Goal: Task Accomplishment & Management: Manage account settings

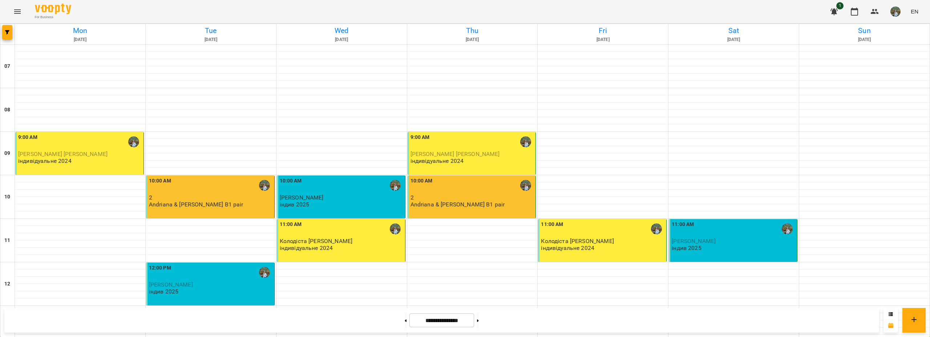
click at [343, 249] on div "11:00 AM Колодіста [PERSON_NAME] індивідуальне 2024" at bounding box center [342, 236] width 124 height 31
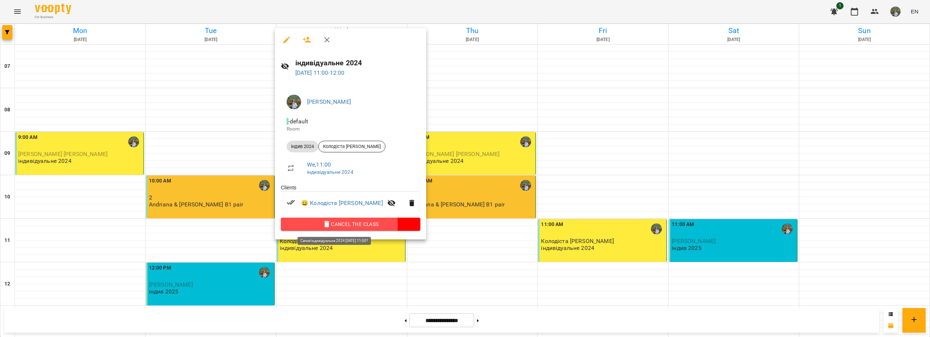
click at [333, 226] on span "Cancel the class" at bounding box center [351, 224] width 128 height 9
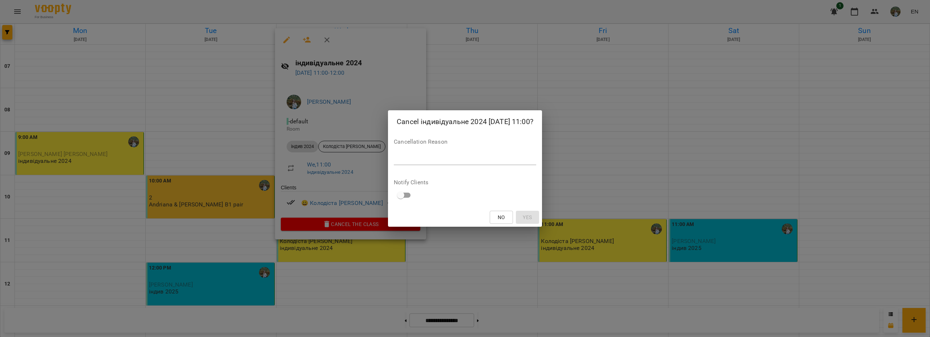
click at [414, 158] on textarea at bounding box center [465, 159] width 142 height 7
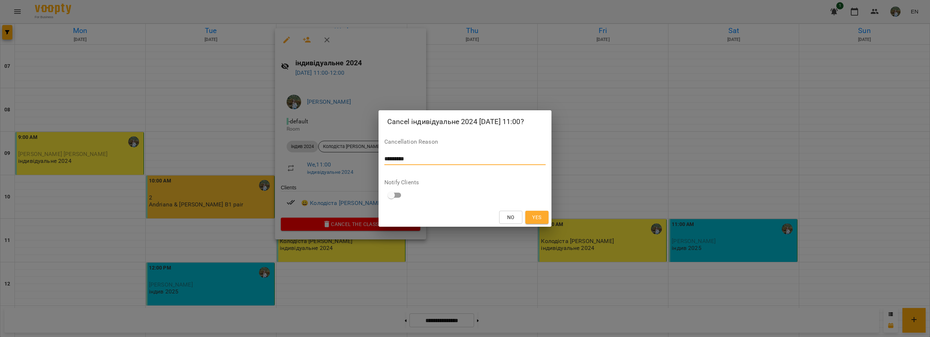
type textarea "*********"
click at [539, 216] on span "Yes" at bounding box center [536, 217] width 9 height 9
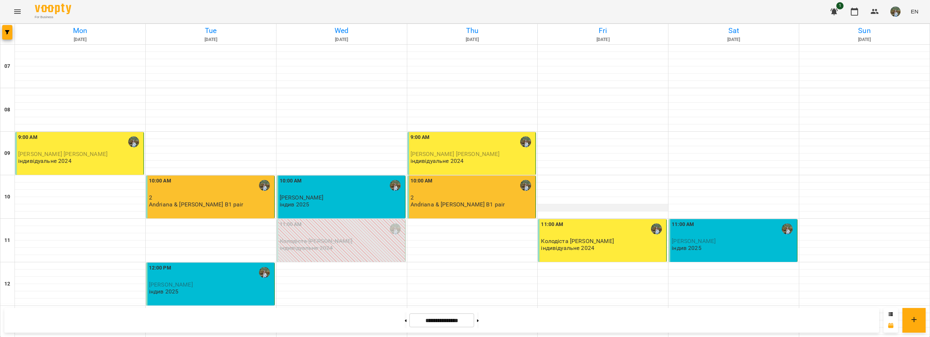
scroll to position [73, 0]
click at [579, 245] on p "індивідуальне 2024" at bounding box center [567, 248] width 53 height 6
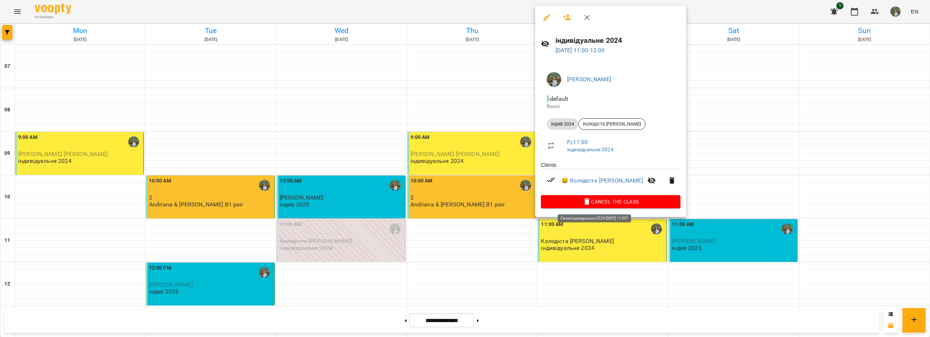
click at [585, 203] on span "Cancel the class" at bounding box center [611, 202] width 128 height 9
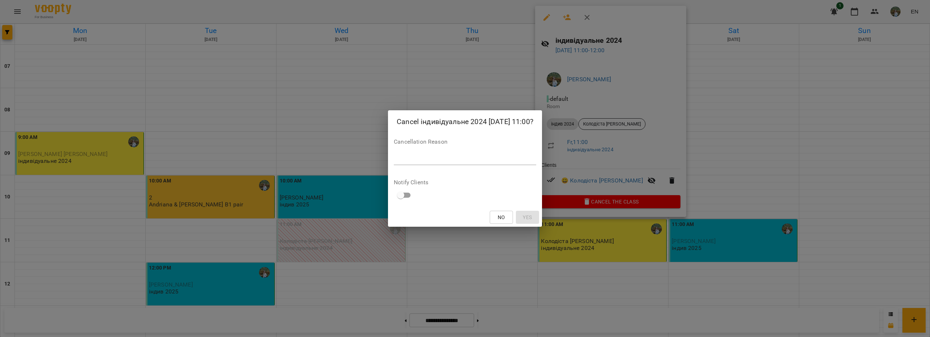
click at [448, 166] on div "Cancellation Reason *" at bounding box center [465, 153] width 142 height 29
drag, startPoint x: 446, startPoint y: 158, endPoint x: 446, endPoint y: 153, distance: 5.8
click at [446, 158] on textarea at bounding box center [465, 159] width 142 height 7
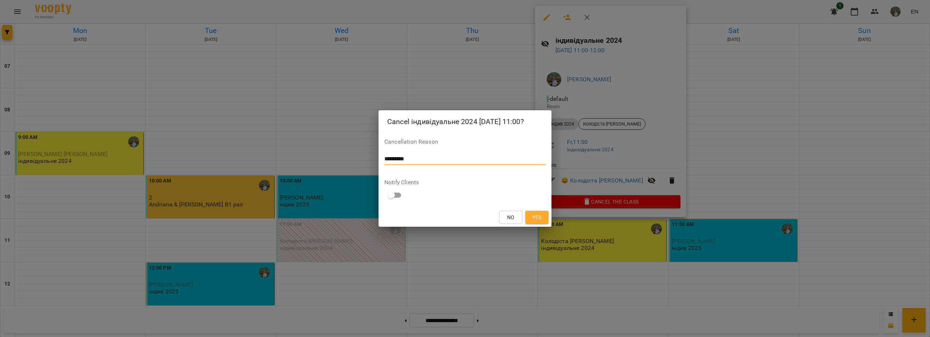
type textarea "*********"
click at [549, 219] on div "No Yes" at bounding box center [464, 217] width 173 height 19
click at [541, 217] on span "Yes" at bounding box center [536, 217] width 9 height 9
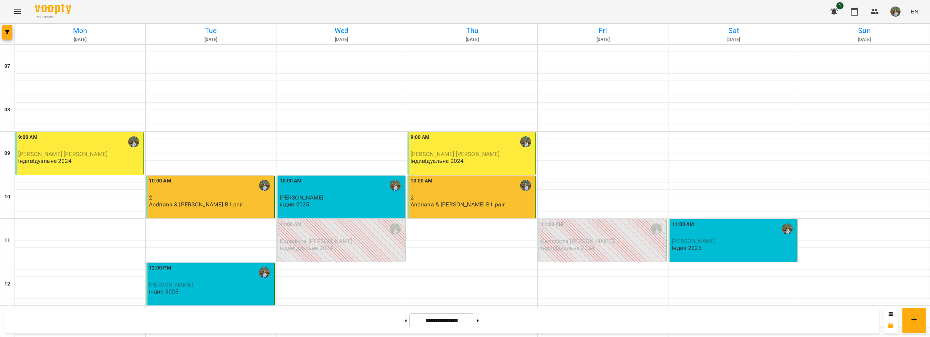
scroll to position [109, 0]
click at [198, 282] on p "[PERSON_NAME]" at bounding box center [211, 285] width 124 height 6
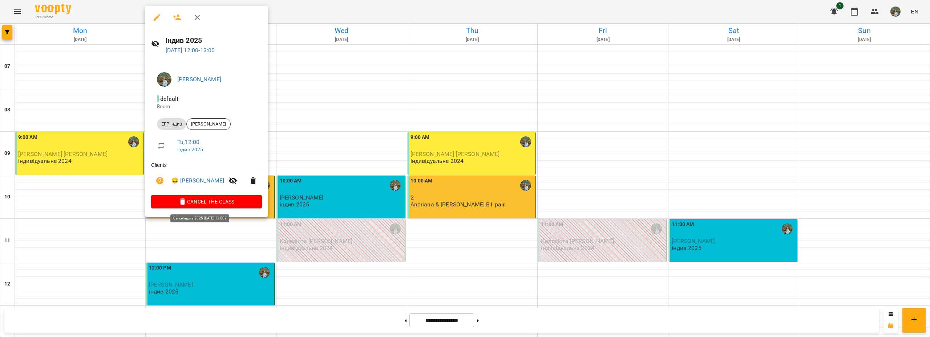
click at [203, 204] on span "Cancel the class" at bounding box center [206, 202] width 99 height 9
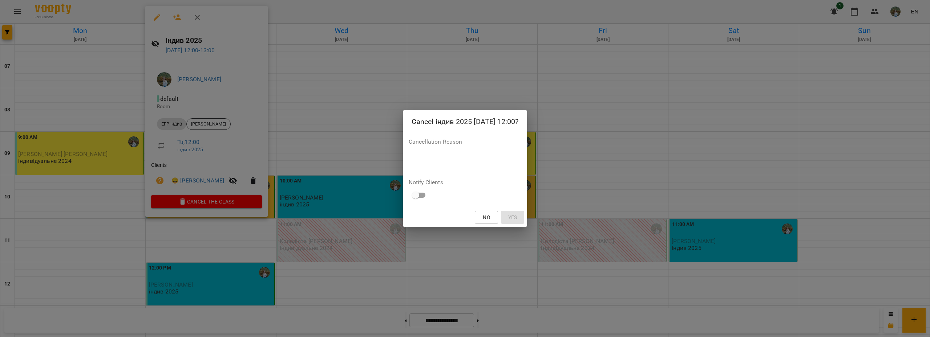
click at [440, 158] on textarea at bounding box center [465, 159] width 113 height 7
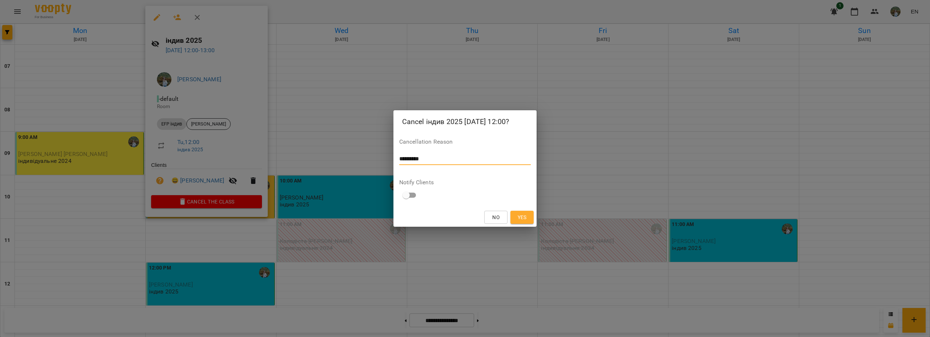
type textarea "*********"
click at [523, 217] on span "Yes" at bounding box center [522, 217] width 9 height 9
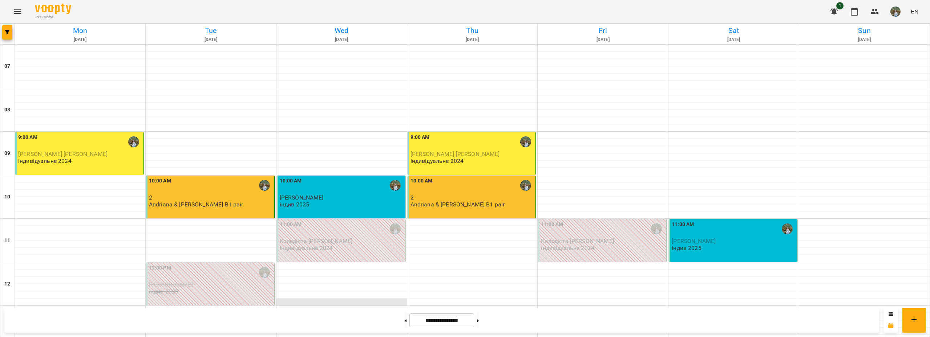
scroll to position [254, 0]
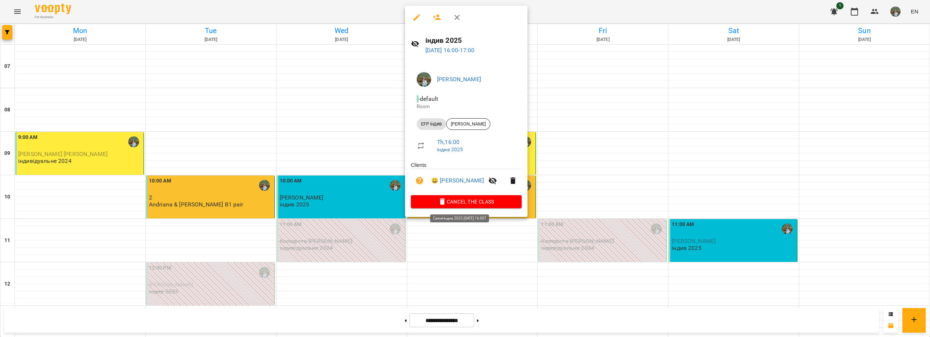
click at [465, 202] on span "Cancel the class" at bounding box center [466, 202] width 99 height 9
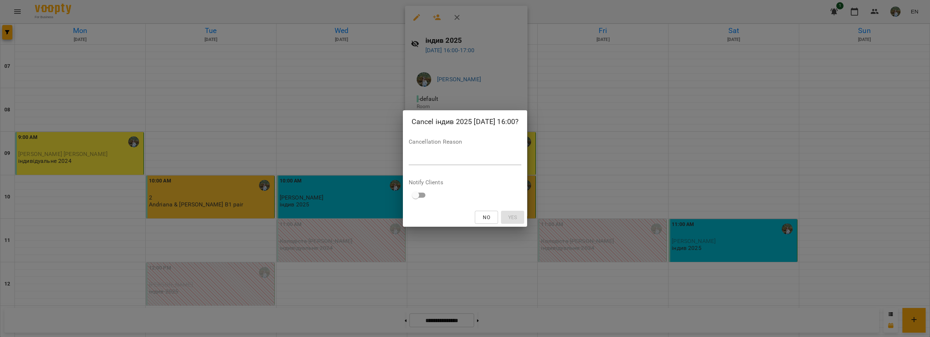
click at [437, 154] on div "*" at bounding box center [465, 160] width 113 height 12
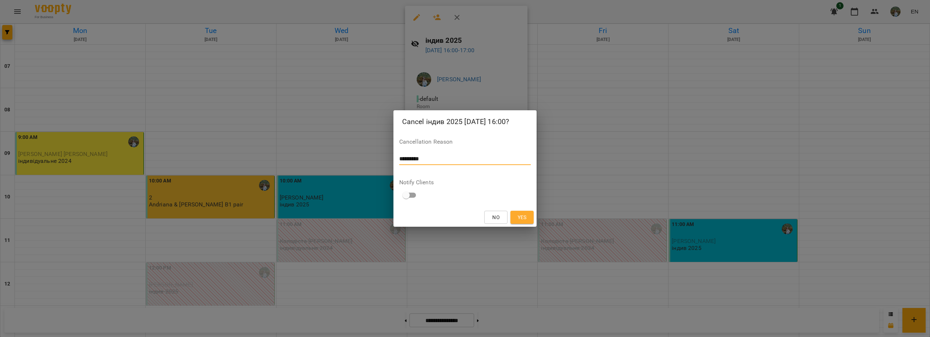
type textarea "*********"
click at [518, 218] on span "Yes" at bounding box center [522, 217] width 9 height 9
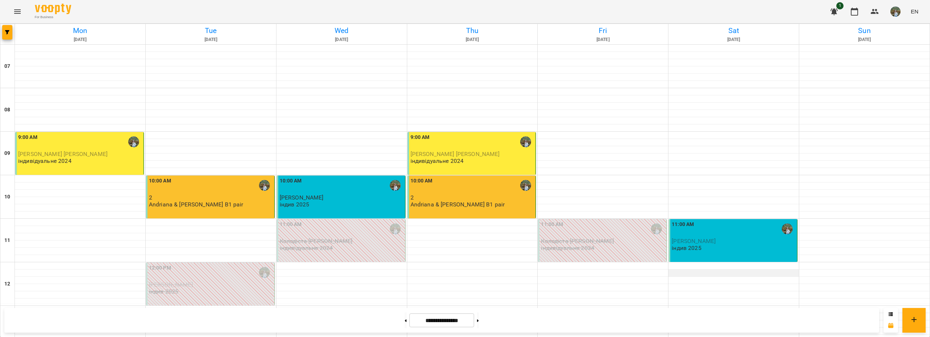
scroll to position [109, 0]
click at [705, 221] on div "11:00 AM [PERSON_NAME] індив 2025" at bounding box center [734, 236] width 124 height 31
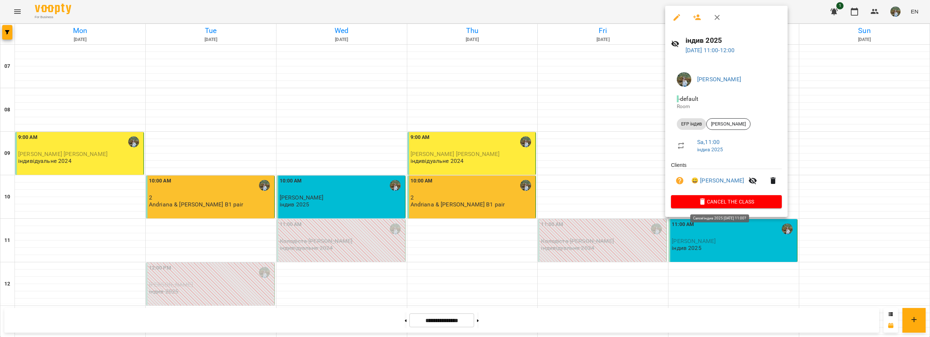
click at [731, 203] on span "Cancel the class" at bounding box center [726, 202] width 99 height 9
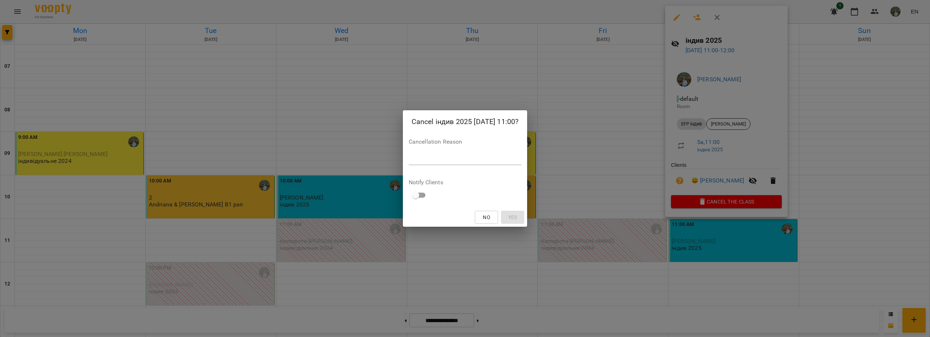
click at [429, 153] on div "Cancellation Reason *" at bounding box center [465, 153] width 113 height 29
click at [426, 158] on textarea at bounding box center [465, 159] width 113 height 7
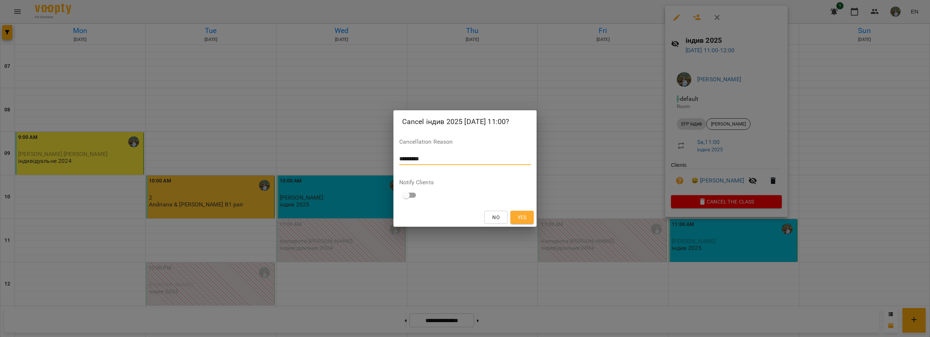
type textarea "*********"
click at [522, 211] on button "Yes" at bounding box center [521, 217] width 23 height 13
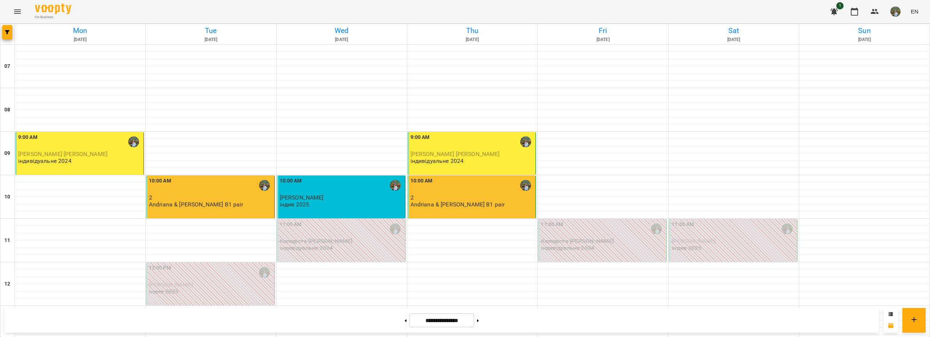
scroll to position [139, 0]
click at [915, 10] on span "EN" at bounding box center [915, 12] width 8 height 8
click at [906, 43] on div "Українська" at bounding box center [900, 41] width 37 height 13
click at [479, 318] on button at bounding box center [478, 321] width 2 height 16
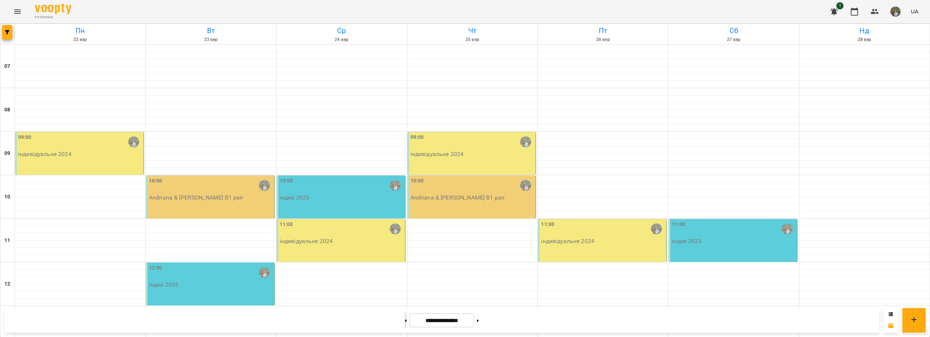
drag, startPoint x: 402, startPoint y: 324, endPoint x: 402, endPoint y: 320, distance: 4.7
click at [405, 324] on button at bounding box center [406, 321] width 2 height 16
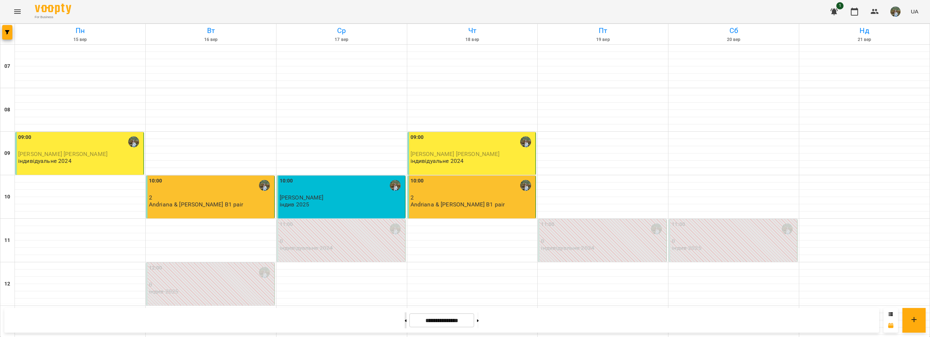
click at [405, 318] on button at bounding box center [406, 321] width 2 height 16
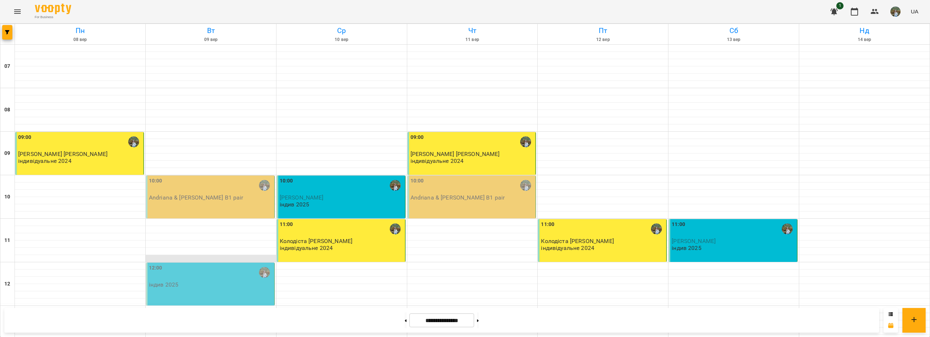
scroll to position [36, 0]
click at [479, 319] on button at bounding box center [478, 321] width 2 height 16
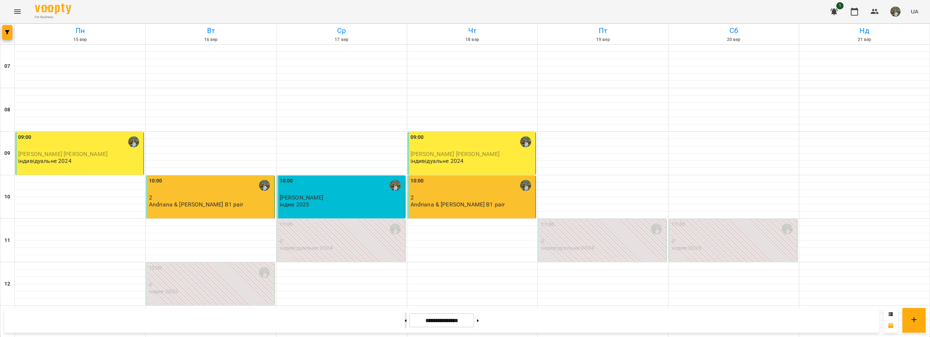
click at [405, 316] on button at bounding box center [406, 321] width 2 height 16
type input "**********"
